Goal: Task Accomplishment & Management: Manage account settings

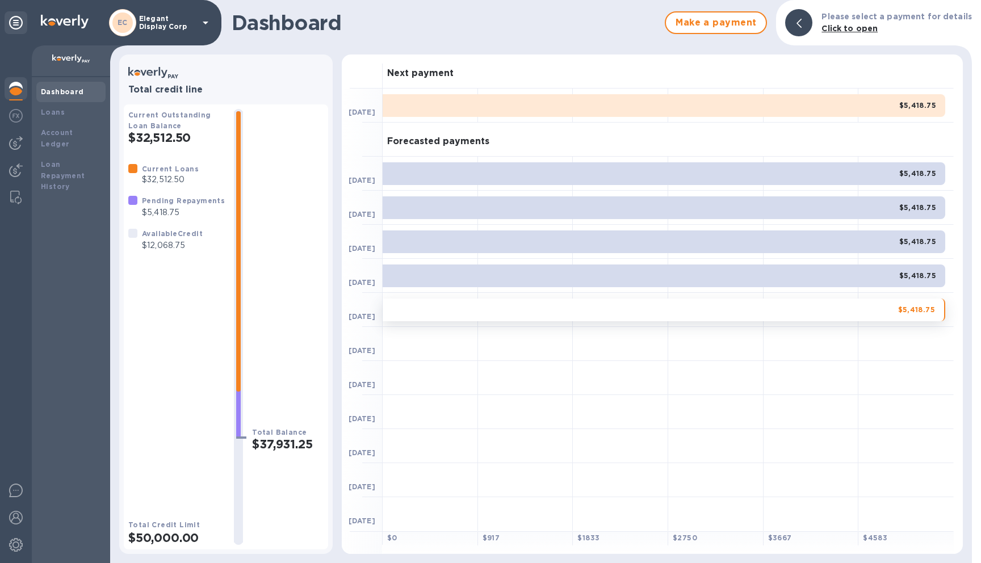
click at [40, 93] on div "Dashboard" at bounding box center [70, 92] width 69 height 20
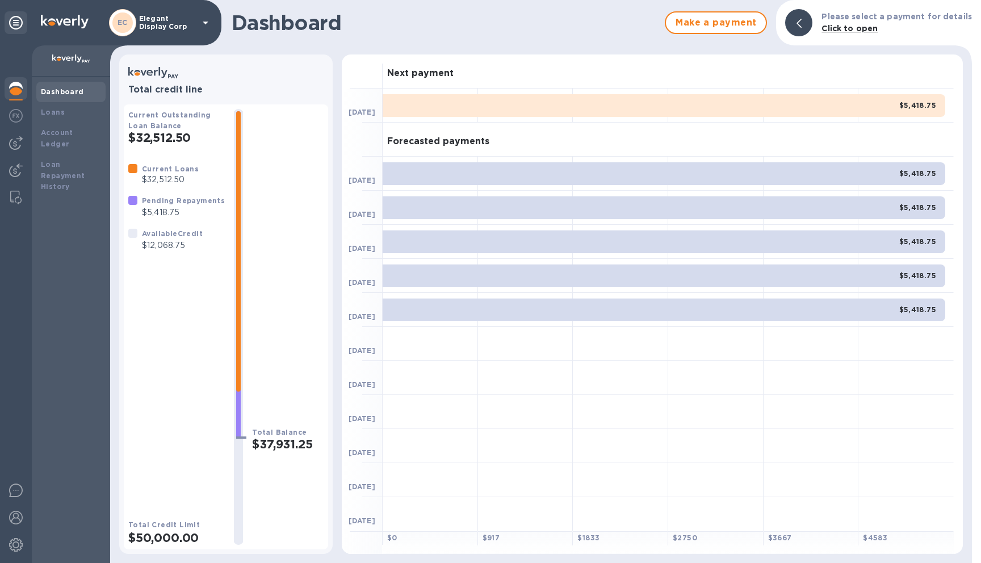
click at [135, 23] on div "EC" at bounding box center [122, 22] width 27 height 27
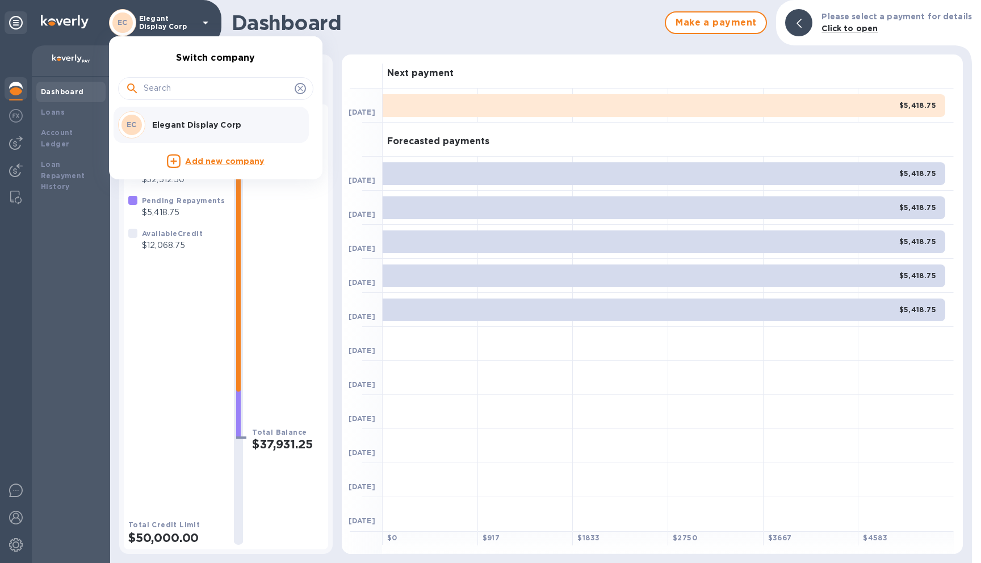
click at [377, 27] on div at bounding box center [490, 281] width 981 height 563
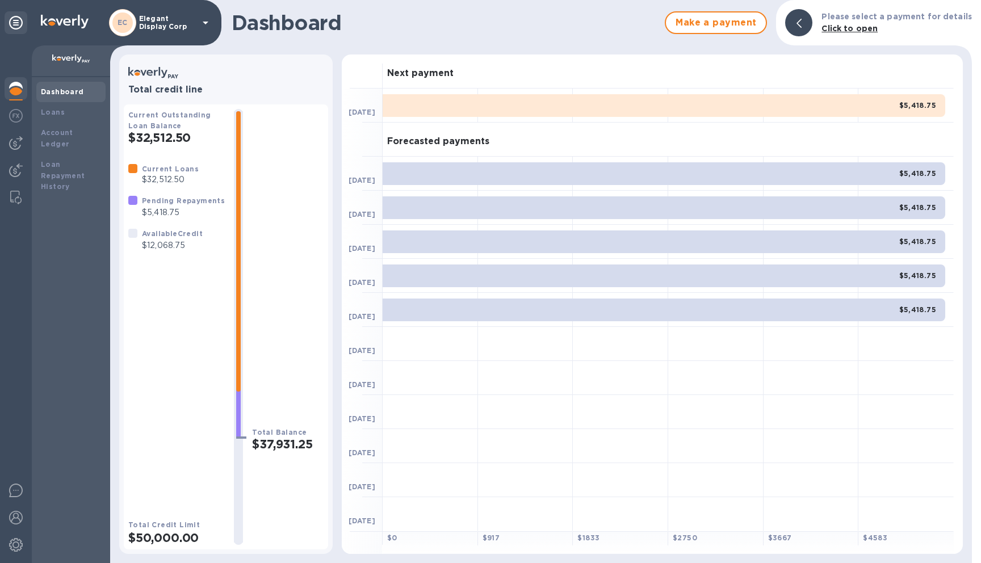
click at [68, 28] on img at bounding box center [65, 22] width 48 height 14
click at [16, 21] on icon at bounding box center [16, 23] width 14 height 14
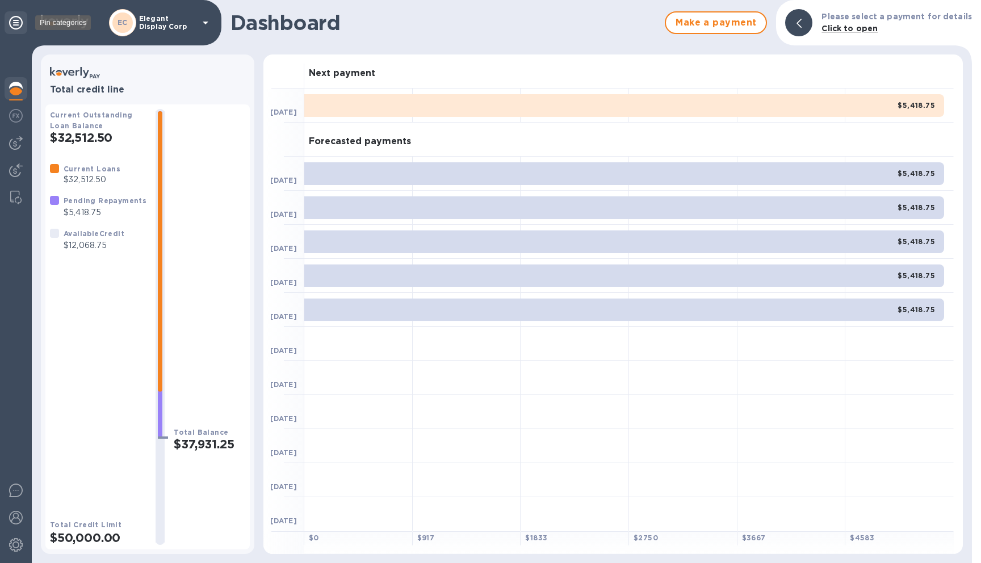
click at [16, 21] on icon at bounding box center [16, 23] width 14 height 14
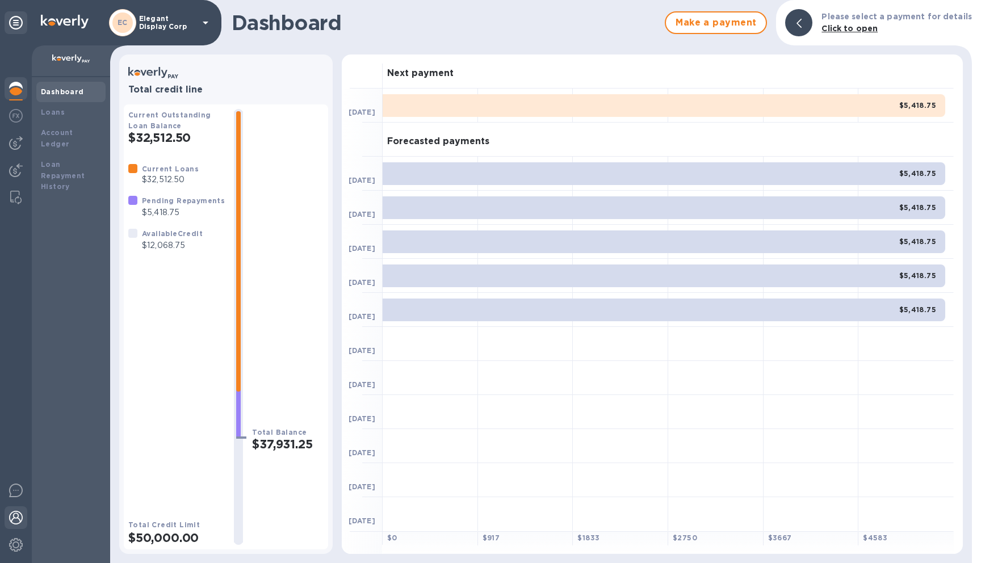
click at [16, 515] on img at bounding box center [16, 518] width 14 height 14
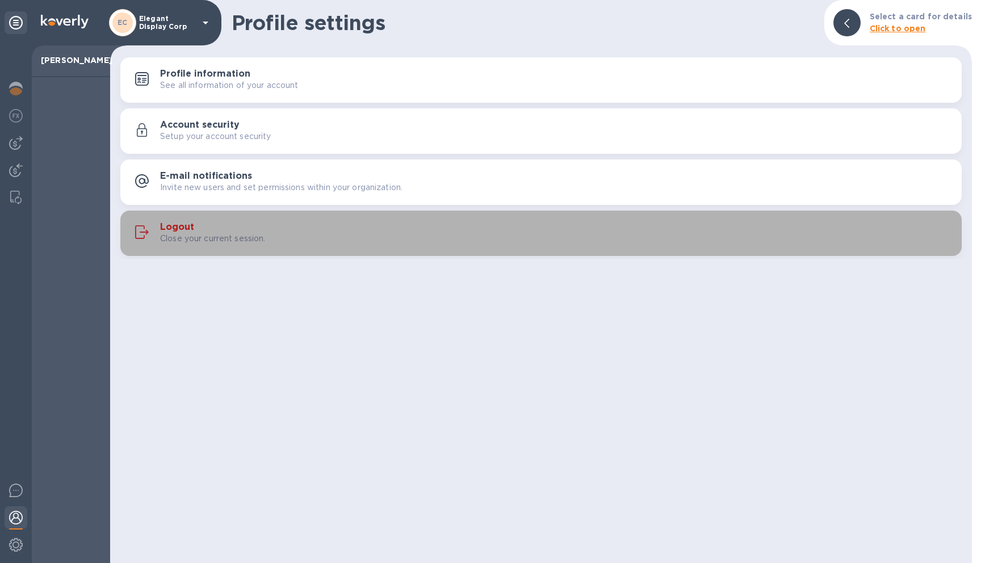
click at [172, 223] on h3 "Logout" at bounding box center [177, 227] width 34 height 11
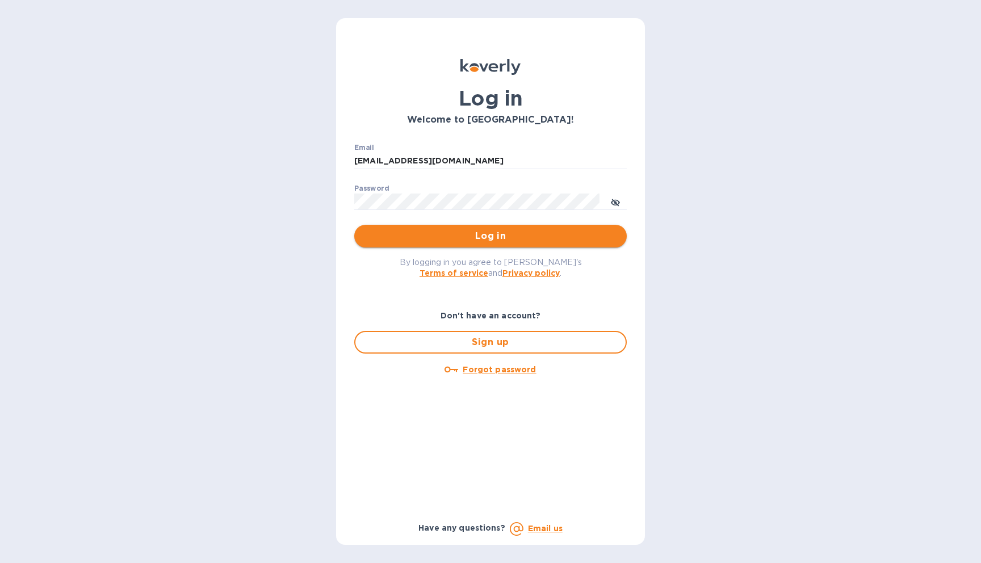
click at [511, 236] on span "Log in" at bounding box center [491, 236] width 254 height 14
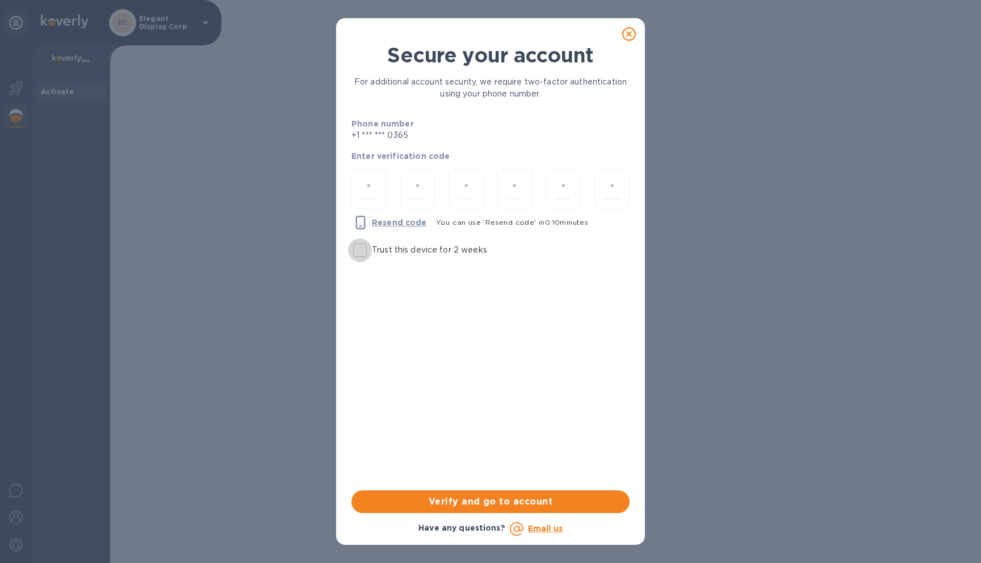
click at [358, 251] on input "Trust this device for 2 weeks" at bounding box center [360, 251] width 24 height 24
checkbox input "true"
click at [363, 186] on input "number" at bounding box center [369, 188] width 16 height 21
type input "2"
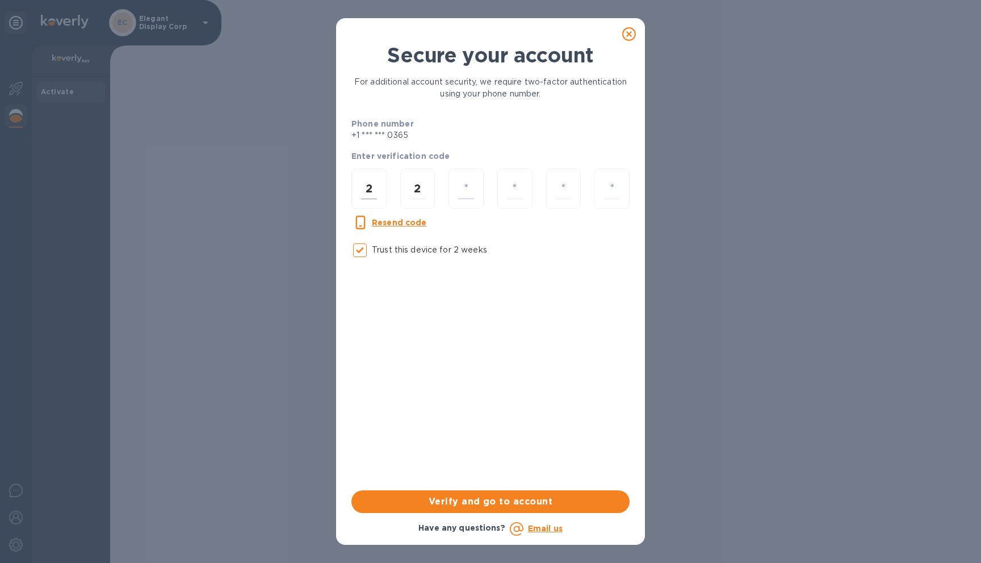
type input "3"
type input "0"
type input "9"
type input "3"
